Goal: Information Seeking & Learning: Compare options

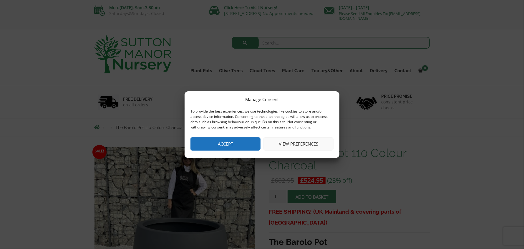
click at [241, 142] on button "Accept" at bounding box center [225, 143] width 70 height 13
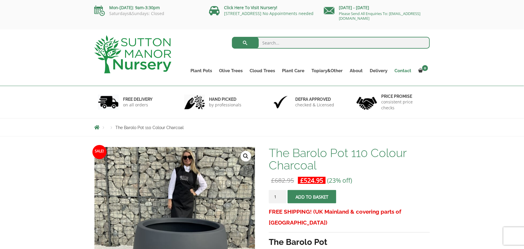
click at [405, 69] on link "Contact" at bounding box center [403, 70] width 24 height 8
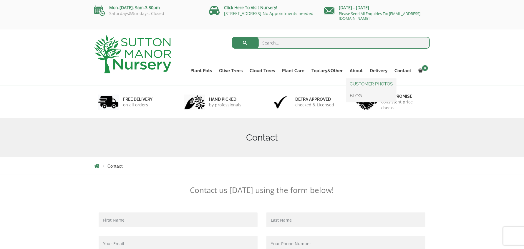
click at [359, 84] on link "CUSTOMER PHOTOS" at bounding box center [371, 83] width 50 height 9
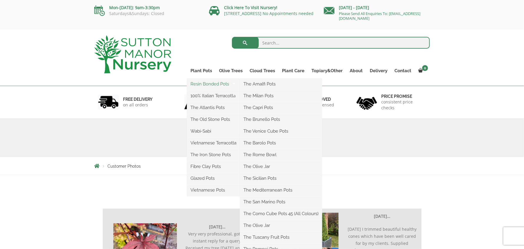
click at [207, 84] on link "Resin Bonded Pots" at bounding box center [213, 83] width 53 height 9
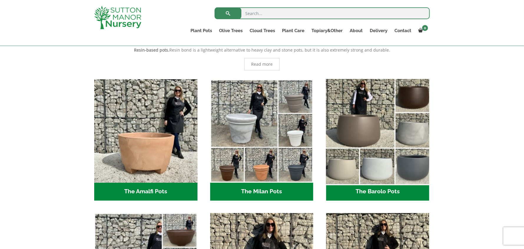
scroll to position [117, 0]
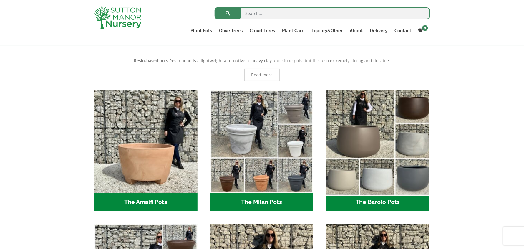
click at [350, 125] on img "Visit product category The Barolo Pots" at bounding box center [377, 141] width 108 height 108
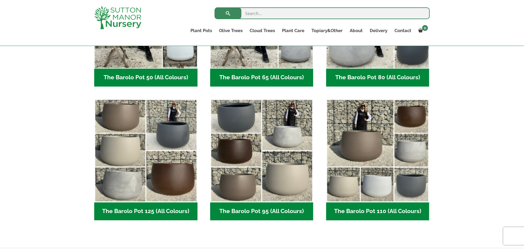
scroll to position [235, 0]
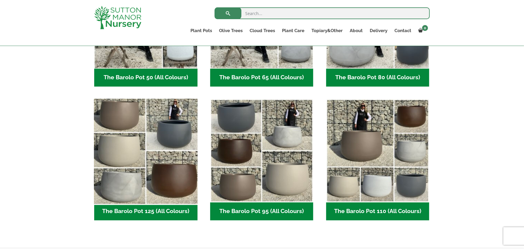
click at [117, 119] on img "Visit product category The Barolo Pot 125 (All Colours)" at bounding box center [146, 150] width 108 height 108
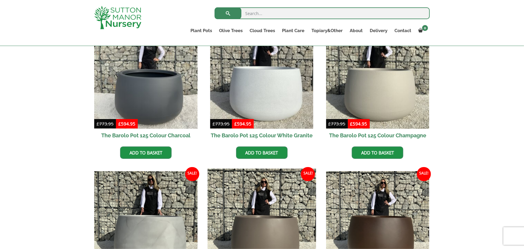
scroll to position [147, 0]
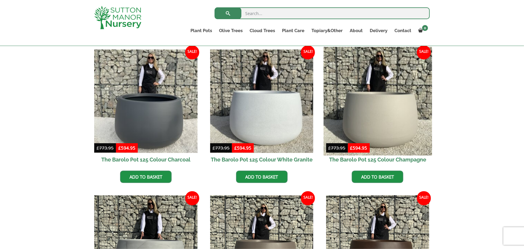
click at [384, 112] on img at bounding box center [377, 101] width 108 height 108
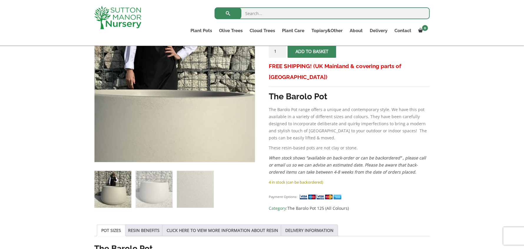
scroll to position [147, 0]
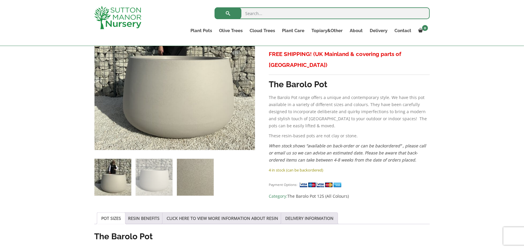
click at [195, 175] on img at bounding box center [195, 177] width 37 height 37
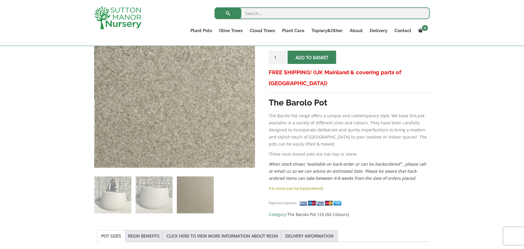
scroll to position [177, 0]
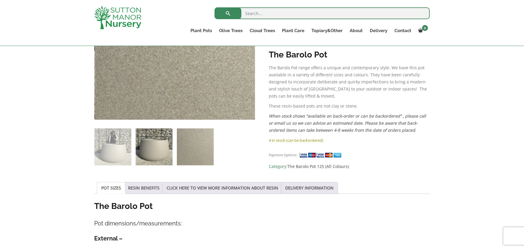
click at [157, 146] on img at bounding box center [154, 146] width 37 height 37
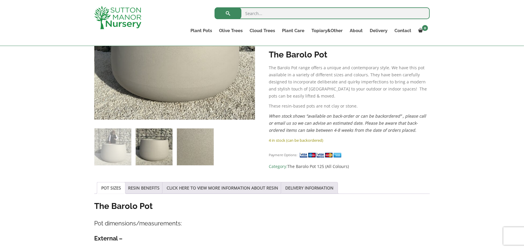
click at [184, 146] on img at bounding box center [195, 146] width 37 height 37
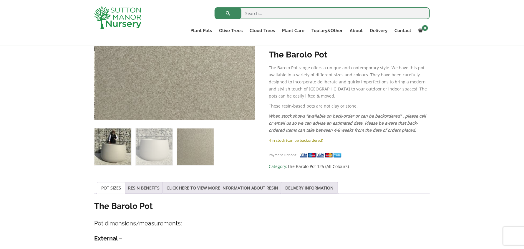
click at [123, 145] on img at bounding box center [112, 146] width 37 height 37
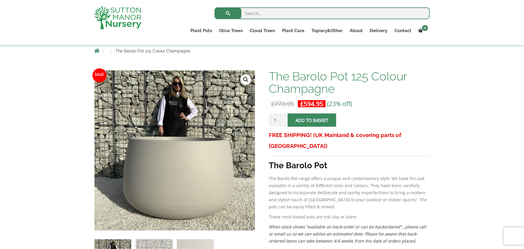
scroll to position [0, 0]
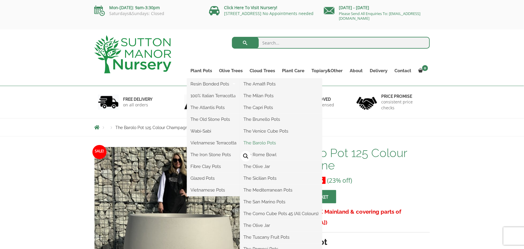
click at [262, 143] on link "The Barolo Pots" at bounding box center [281, 142] width 82 height 9
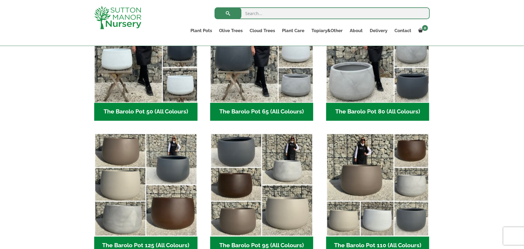
scroll to position [206, 0]
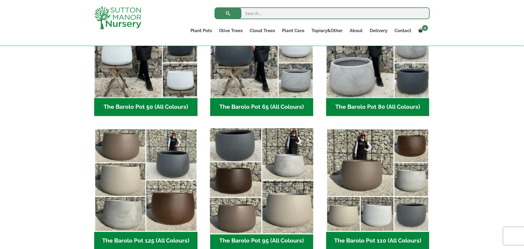
click at [263, 158] on img "Visit product category The Barolo Pot 95 (All Colours)" at bounding box center [261, 180] width 108 height 108
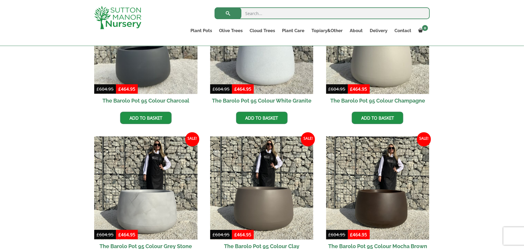
scroll to position [147, 0]
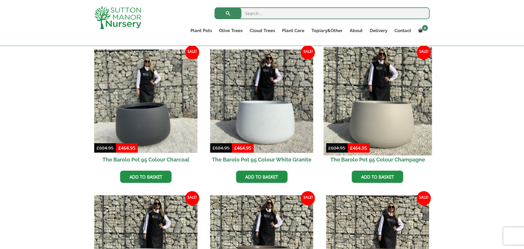
click at [387, 123] on img at bounding box center [377, 101] width 108 height 108
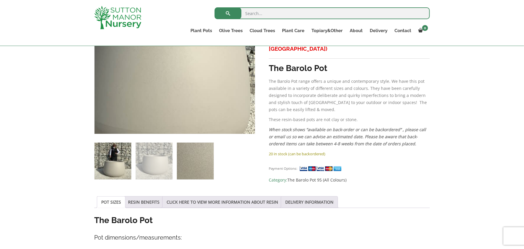
scroll to position [147, 0]
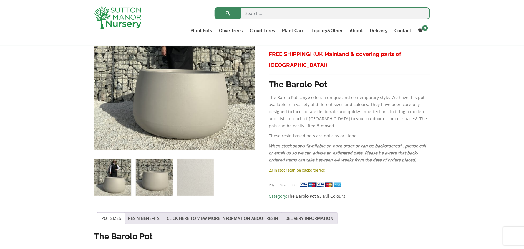
click at [157, 176] on img at bounding box center [154, 177] width 37 height 37
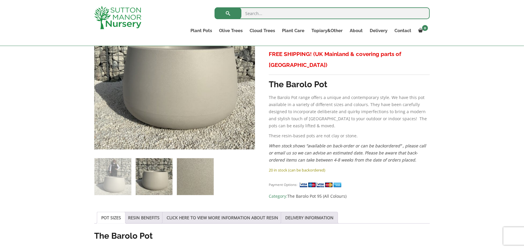
click at [190, 177] on img at bounding box center [195, 176] width 37 height 37
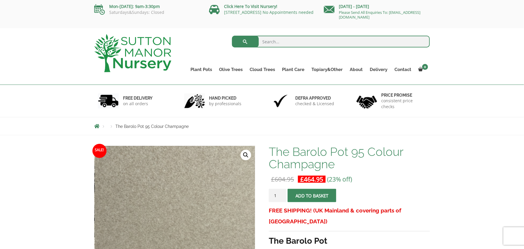
scroll to position [0, 0]
